Goal: Communication & Community: Share content

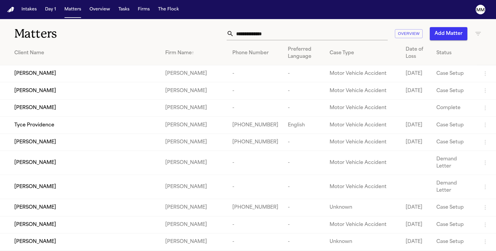
scroll to position [6650, 0]
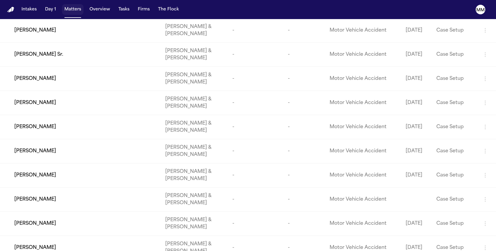
click at [69, 12] on button "Matters" at bounding box center [72, 9] width 21 height 11
click at [72, 11] on button "Matters" at bounding box center [72, 9] width 21 height 11
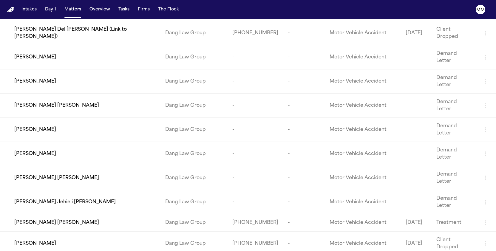
scroll to position [18979, 0]
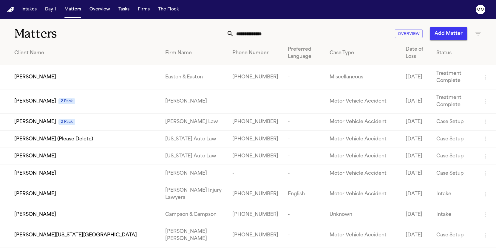
click at [206, 54] on div "Firm Name" at bounding box center [194, 53] width 58 height 7
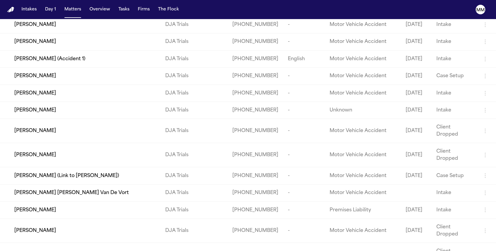
scroll to position [29330, 0]
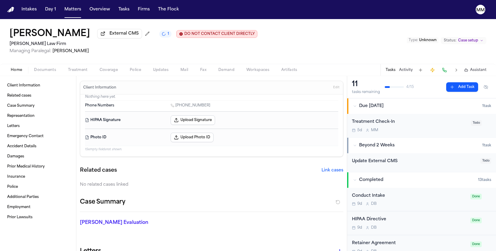
click at [50, 72] on span "Documents" at bounding box center [45, 70] width 22 height 5
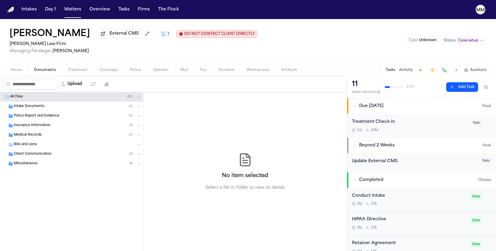
click at [41, 128] on span "Insurance Information" at bounding box center [32, 125] width 37 height 5
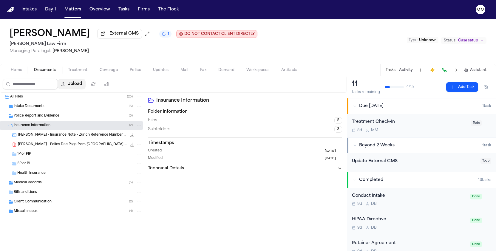
click at [86, 87] on button "Upload" at bounding box center [72, 84] width 28 height 11
select select "**********"
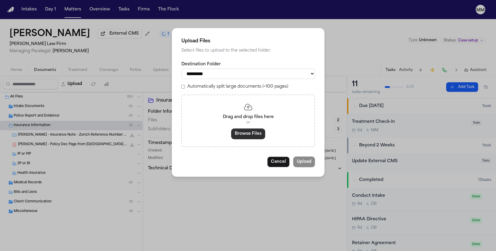
click at [246, 137] on button "Browse Files" at bounding box center [248, 134] width 34 height 11
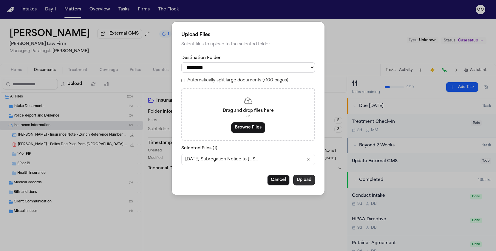
click at [307, 178] on button "Upload" at bounding box center [304, 180] width 22 height 11
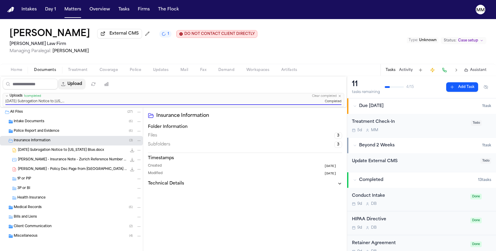
click at [86, 87] on button "Upload" at bounding box center [72, 84] width 28 height 11
select select "**********"
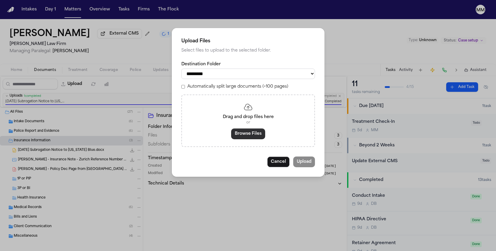
click at [239, 135] on button "Browse Files" at bounding box center [248, 134] width 34 height 11
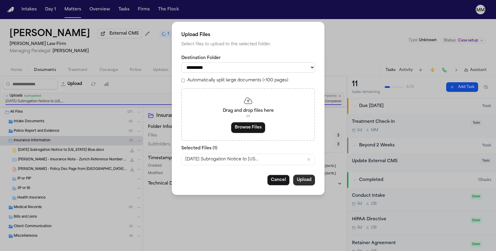
click at [298, 181] on button "Upload" at bounding box center [304, 180] width 22 height 11
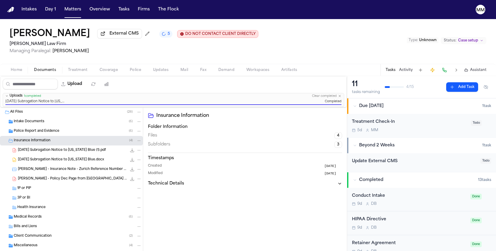
click at [183, 72] on span "Mail" at bounding box center [185, 70] width 8 height 5
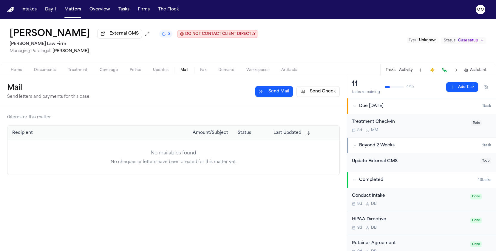
click at [263, 94] on button "Send Mail" at bounding box center [274, 91] width 38 height 11
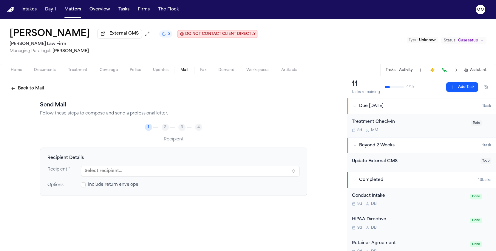
click at [107, 173] on button "Select recipient..." at bounding box center [190, 171] width 219 height 11
click at [294, 172] on button "Select recipient..." at bounding box center [190, 171] width 219 height 11
type input "*******"
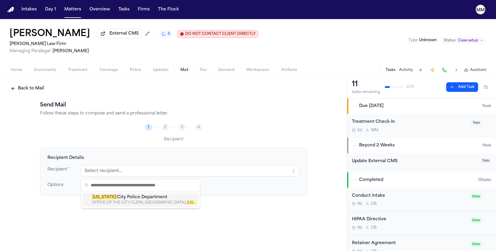
click at [203, 221] on div "Recipient Details Recipient * Select recipient... Options Include return envelo…" at bounding box center [173, 205] width 267 height 115
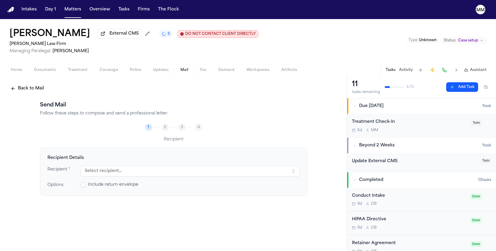
click at [294, 174] on button "Select recipient..." at bounding box center [190, 171] width 219 height 11
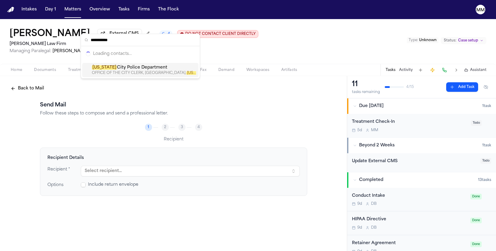
type input "**********"
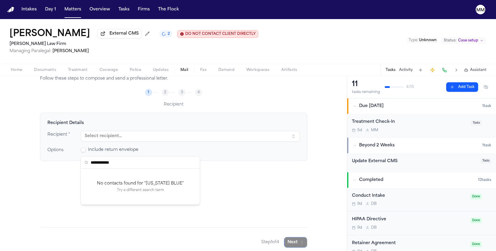
scroll to position [36, 0]
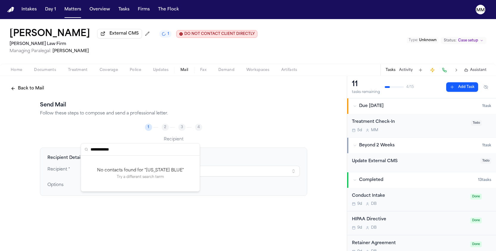
scroll to position [36, 0]
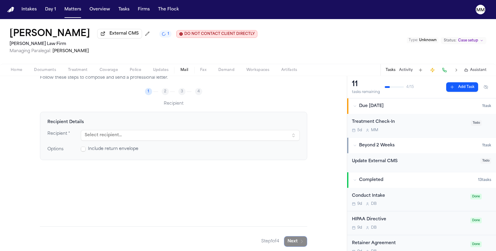
click at [240, 170] on div "Recipient Details Recipient * Select recipient... Options Include return envelo…" at bounding box center [173, 169] width 267 height 115
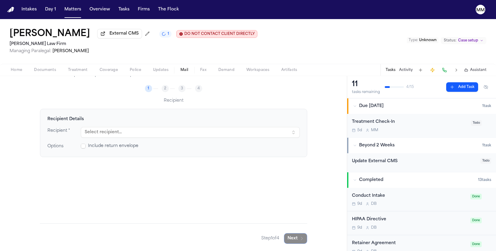
scroll to position [0, 0]
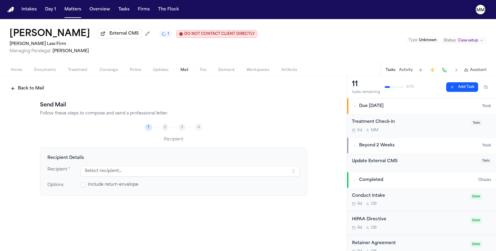
click at [478, 11] on text "MM" at bounding box center [480, 10] width 8 height 4
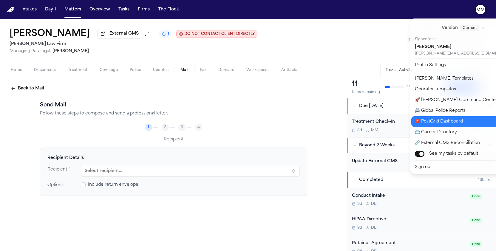
click at [431, 123] on button "📮 PostGrid Dashboard" at bounding box center [467, 121] width 112 height 11
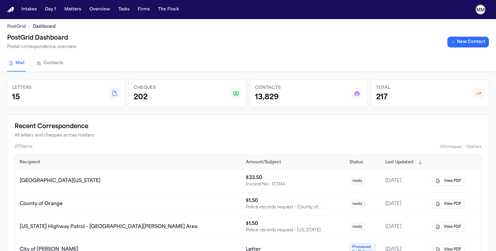
click at [465, 44] on link "New Contact" at bounding box center [468, 42] width 41 height 11
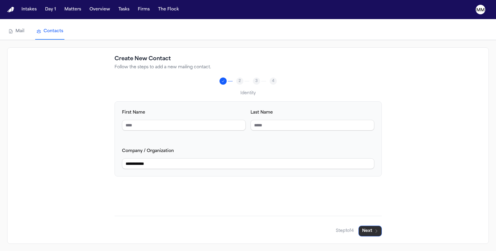
type input "**********"
click at [368, 233] on button "Next" at bounding box center [370, 231] width 23 height 11
click at [274, 126] on input "Phone Number" at bounding box center [313, 125] width 124 height 11
type input "**********"
click at [369, 231] on button "Next" at bounding box center [370, 231] width 23 height 11
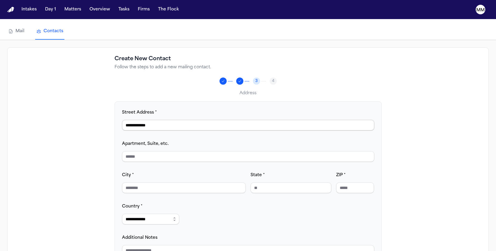
type input "**********"
type input "**"
type input "**********"
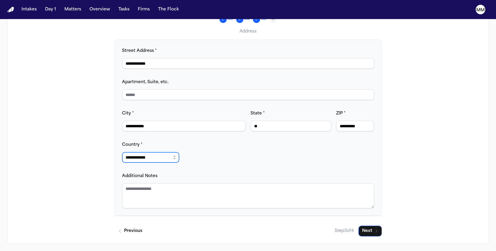
scroll to position [89, 0]
click at [370, 230] on button "Next" at bounding box center [370, 231] width 23 height 11
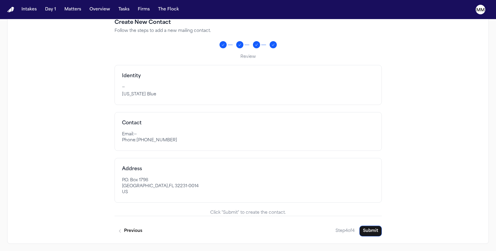
scroll to position [62, 0]
click at [131, 232] on button "Previous" at bounding box center [130, 231] width 31 height 11
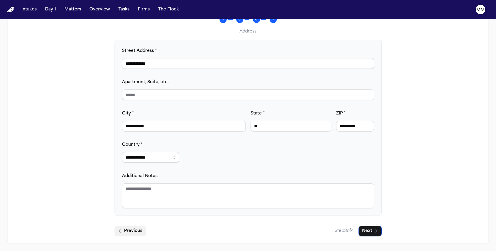
click at [135, 231] on button "Previous" at bounding box center [130, 231] width 31 height 11
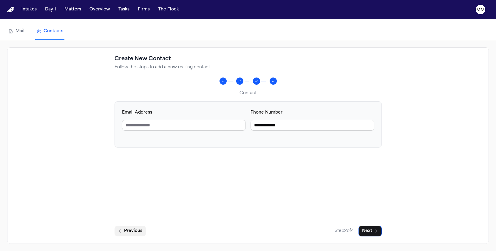
scroll to position [25, 0]
click at [127, 233] on button "Previous" at bounding box center [130, 231] width 31 height 11
drag, startPoint x: 156, startPoint y: 165, endPoint x: 111, endPoint y: 164, distance: 44.8
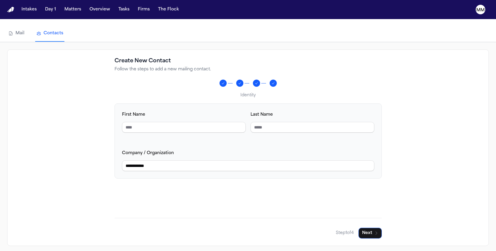
scroll to position [0, 0]
click at [149, 129] on input "First Name" at bounding box center [184, 126] width 124 height 11
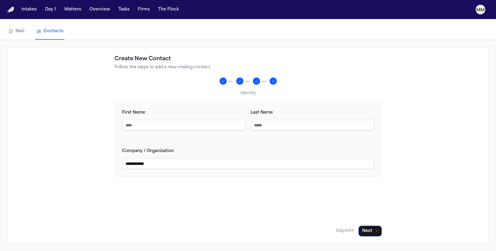
scroll to position [25, 0]
click at [374, 233] on button "Next" at bounding box center [370, 231] width 23 height 11
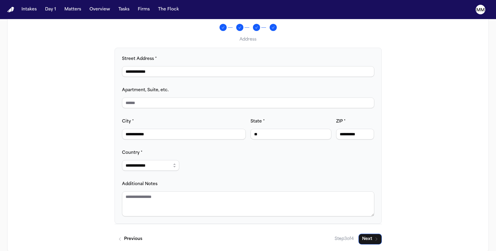
scroll to position [80, 0]
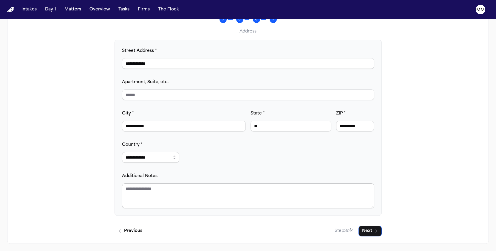
click at [130, 189] on textarea "Additional Notes" at bounding box center [248, 195] width 252 height 25
type textarea "*"
click at [132, 190] on textarea "**********" at bounding box center [248, 195] width 252 height 25
type textarea "**********"
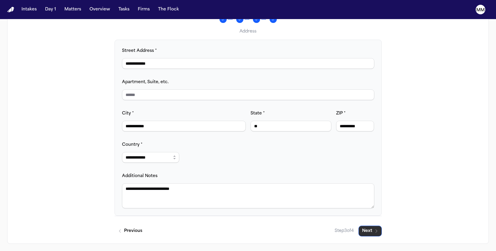
click at [373, 228] on button "Next" at bounding box center [370, 231] width 23 height 11
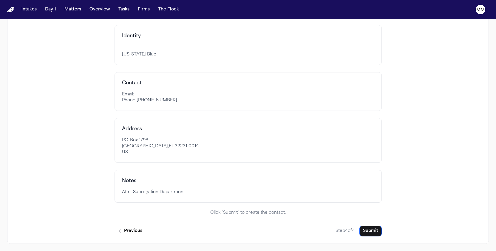
scroll to position [105, 0]
click at [370, 229] on button "Submit" at bounding box center [371, 231] width 22 height 11
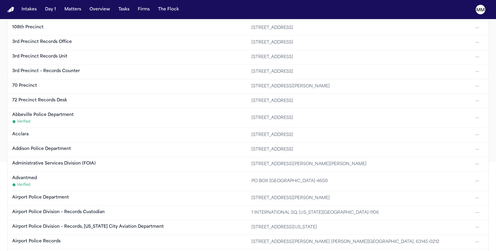
scroll to position [85, 0]
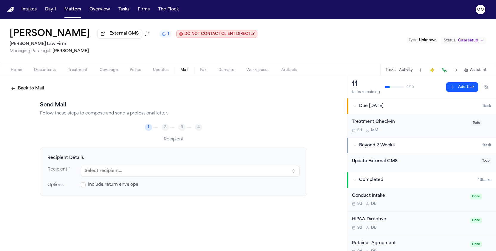
click at [131, 173] on button "Select recipient..." at bounding box center [190, 171] width 219 height 11
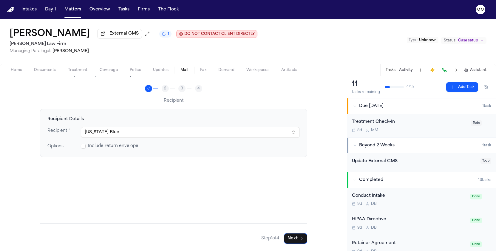
scroll to position [40, 0]
click at [297, 240] on button "Next" at bounding box center [295, 238] width 23 height 11
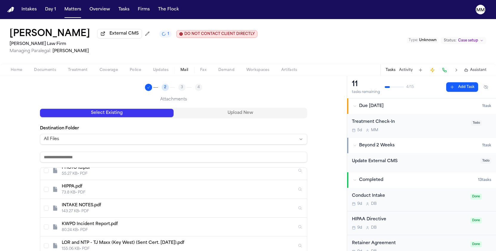
scroll to position [0, 0]
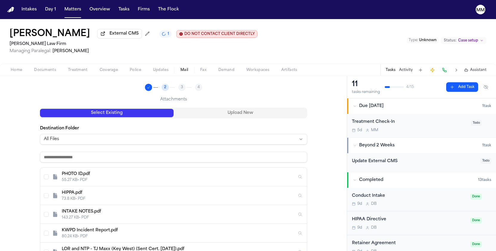
click at [67, 144] on html "Intakes Day 1 Matters Overview Tasks Firms The Flock MM [PERSON_NAME] External …" at bounding box center [248, 125] width 496 height 251
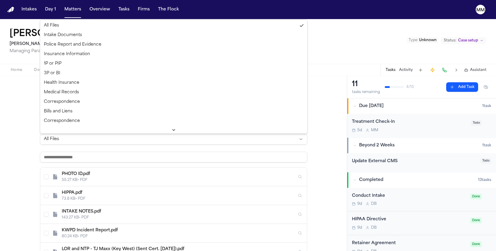
click at [16, 114] on html "Intakes Day 1 Matters Overview Tasks Firms The Flock MM Celina Perez External C…" at bounding box center [248, 125] width 496 height 251
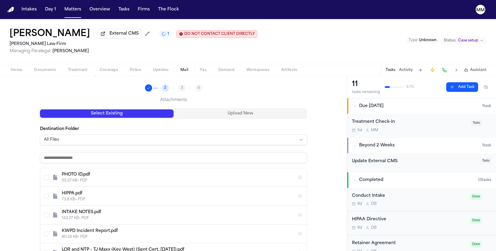
click at [75, 139] on html "Intakes Day 1 Matters Overview Tasks Firms The Flock MM Celina Perez External C…" at bounding box center [248, 125] width 496 height 251
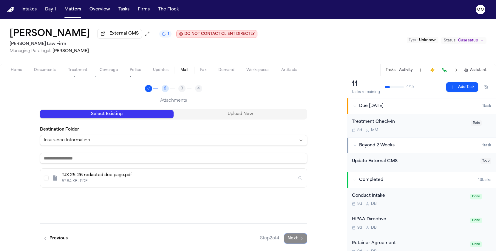
scroll to position [40, 0]
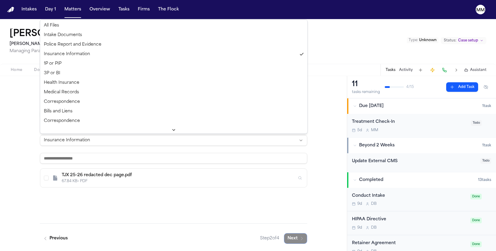
click at [99, 142] on html "Intakes Day 1 Matters Overview Tasks Firms The Flock MM Celina Perez External C…" at bounding box center [248, 125] width 496 height 251
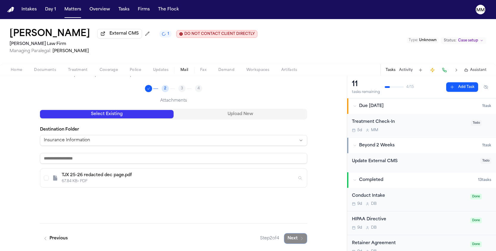
click at [29, 90] on html "Intakes Day 1 Matters Overview Tasks Firms The Flock MM Celina Perez External C…" at bounding box center [248, 125] width 496 height 251
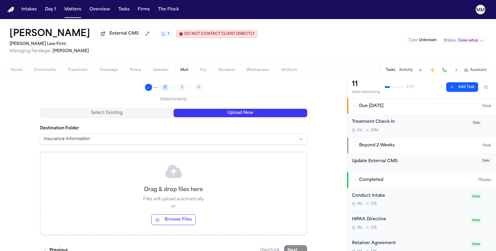
click at [259, 117] on button "Upload New" at bounding box center [241, 113] width 134 height 8
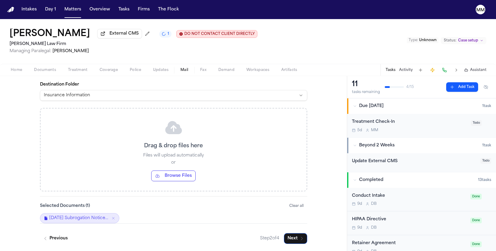
scroll to position [85, 0]
click at [115, 219] on icon "Remove 10.15.25 Subrogation Notice to Florida Blue .pdf" at bounding box center [113, 218] width 4 height 4
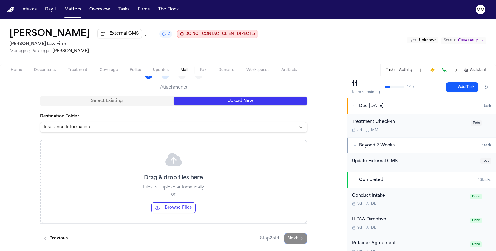
click at [120, 101] on div "Send Mail Follow these steps to compose and send a professional letter. 2 3 4 A…" at bounding box center [173, 146] width 267 height 195
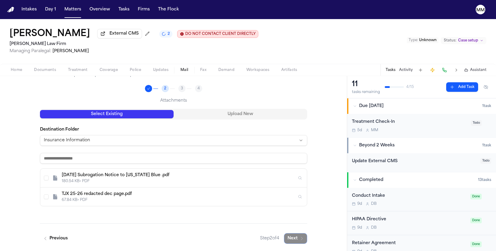
scroll to position [0, 0]
click at [91, 178] on div "10.15.25 Subrogation Notice to Florida Blue .pdf" at bounding box center [179, 175] width 235 height 6
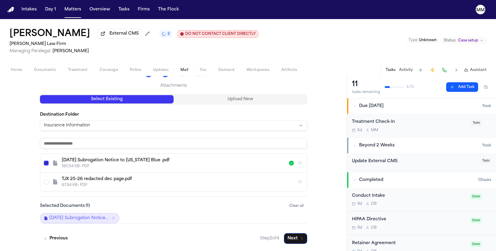
scroll to position [57, 0]
click at [289, 238] on button "Next" at bounding box center [295, 238] width 23 height 11
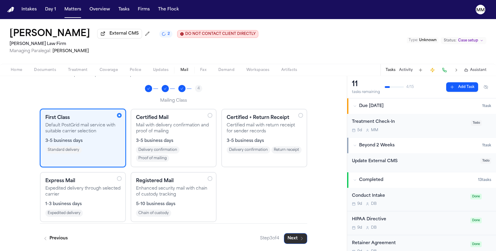
scroll to position [40, 0]
click at [274, 136] on div "Certified + Return Receipt Certified mail with return receipt for sender record…" at bounding box center [264, 133] width 75 height 39
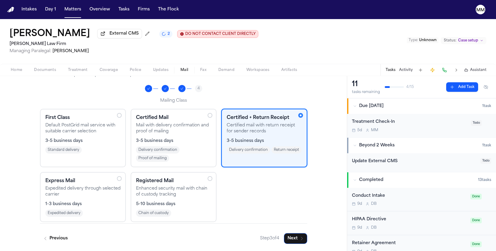
scroll to position [0, 0]
click at [293, 237] on button "Next" at bounding box center [295, 238] width 23 height 11
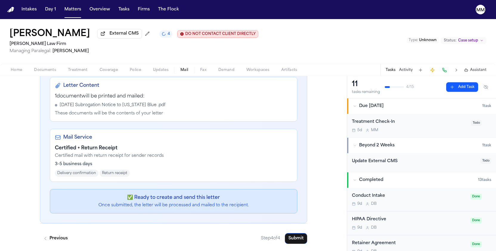
scroll to position [138, 0]
click at [294, 240] on button "Submit" at bounding box center [296, 238] width 22 height 11
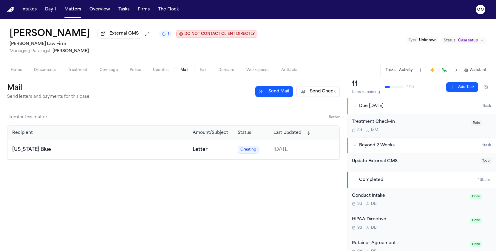
click at [17, 72] on span "Home" at bounding box center [16, 70] width 11 height 5
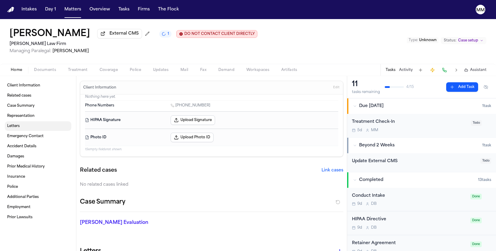
click at [13, 127] on span "Letters" at bounding box center [13, 126] width 13 height 5
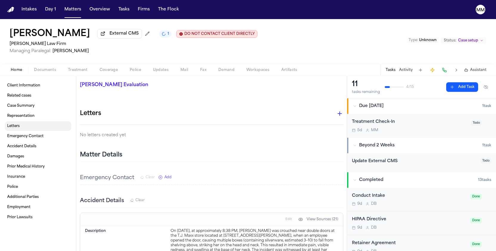
scroll to position [161, 0]
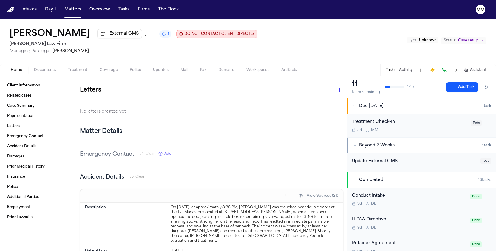
click at [50, 72] on span "Documents" at bounding box center [45, 70] width 22 height 5
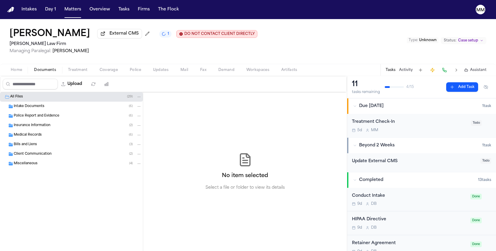
click at [27, 128] on span "Insurance Information" at bounding box center [32, 125] width 37 height 5
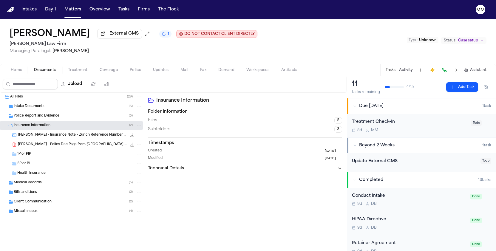
click at [26, 173] on span "Health Insurance" at bounding box center [31, 173] width 28 height 5
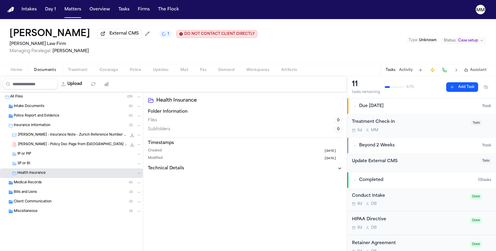
click at [36, 175] on span "Health Insurance" at bounding box center [31, 173] width 28 height 5
click at [32, 182] on span "Medical Records" at bounding box center [28, 183] width 28 height 5
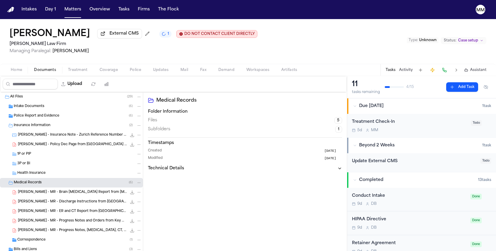
click at [24, 108] on span "Intake Documents" at bounding box center [29, 106] width 31 height 5
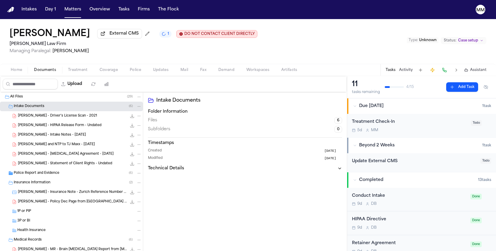
click at [18, 176] on div "Police Report and Evidence ( 6 )" at bounding box center [78, 173] width 128 height 5
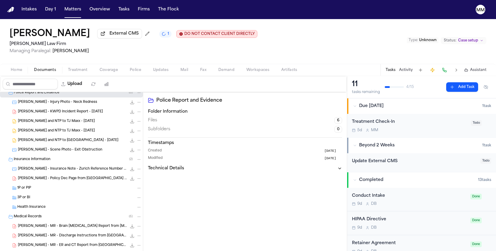
scroll to position [79, 0]
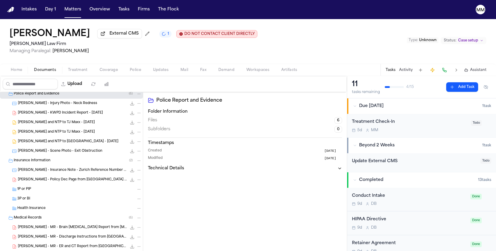
click at [25, 162] on span "Insurance Information" at bounding box center [32, 160] width 37 height 5
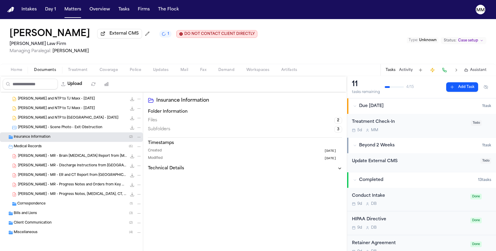
scroll to position [104, 0]
click at [38, 203] on span "Correspondence" at bounding box center [31, 204] width 28 height 5
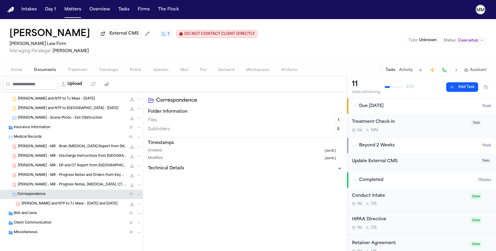
scroll to position [114, 0]
click at [19, 214] on span "Bills and Liens" at bounding box center [25, 213] width 23 height 5
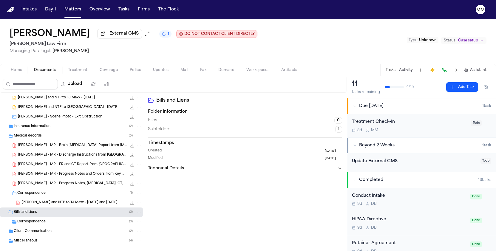
click at [26, 225] on div "Correspondence ( 3 )" at bounding box center [79, 221] width 124 height 5
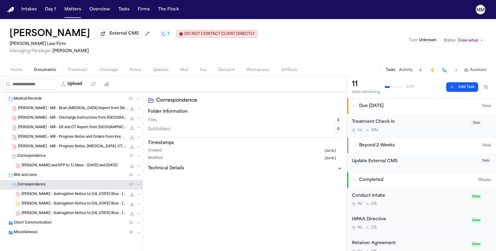
scroll to position [152, 0]
click at [58, 195] on span "C. Perez - Subrogation Notice to Florida Blue - 10.15.25" at bounding box center [73, 194] width 105 height 5
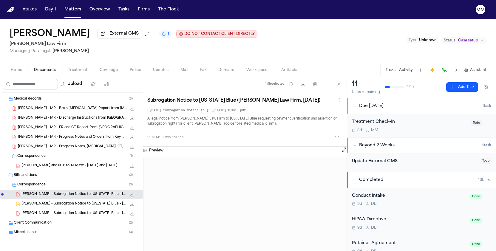
click at [92, 206] on span "C. Perez - Subrogation Notice to Florida Blue - 10.15.25" at bounding box center [73, 204] width 105 height 5
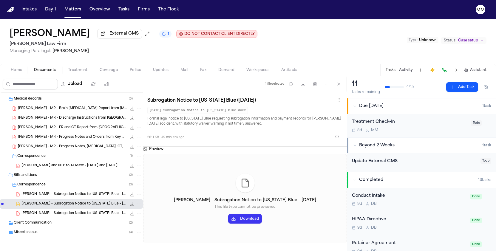
click at [77, 214] on span "C. Perez - Subrogation Notice to Florida Blue - 10.15.25" at bounding box center [73, 213] width 105 height 5
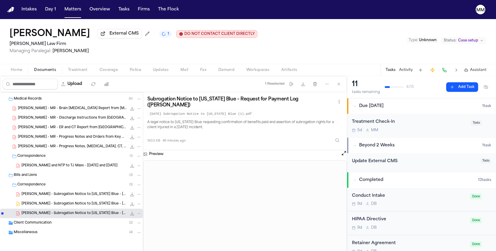
scroll to position [0, 0]
click at [185, 73] on span "Mail" at bounding box center [185, 70] width 8 height 5
